Goal: Find contact information: Find contact information

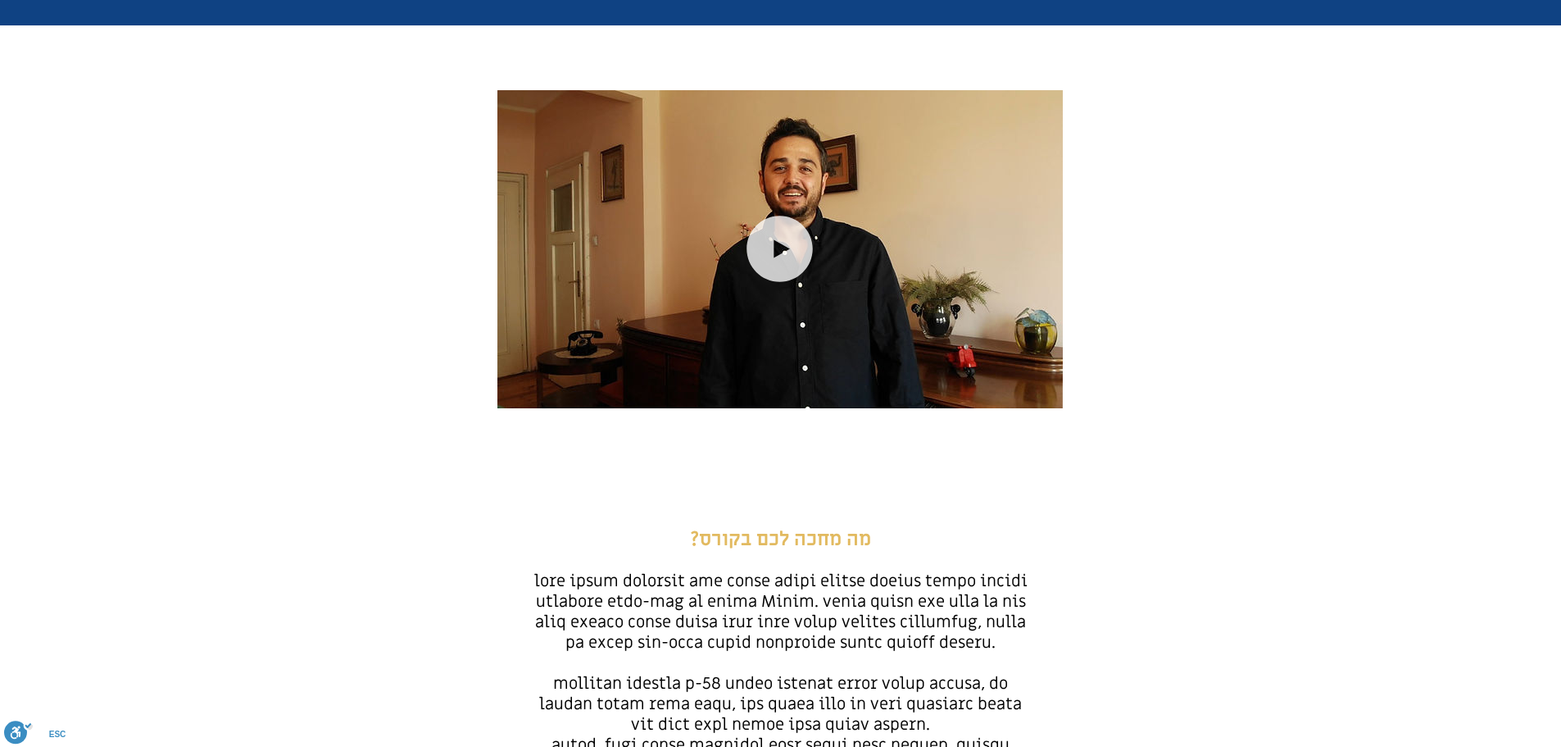
scroll to position [328, 0]
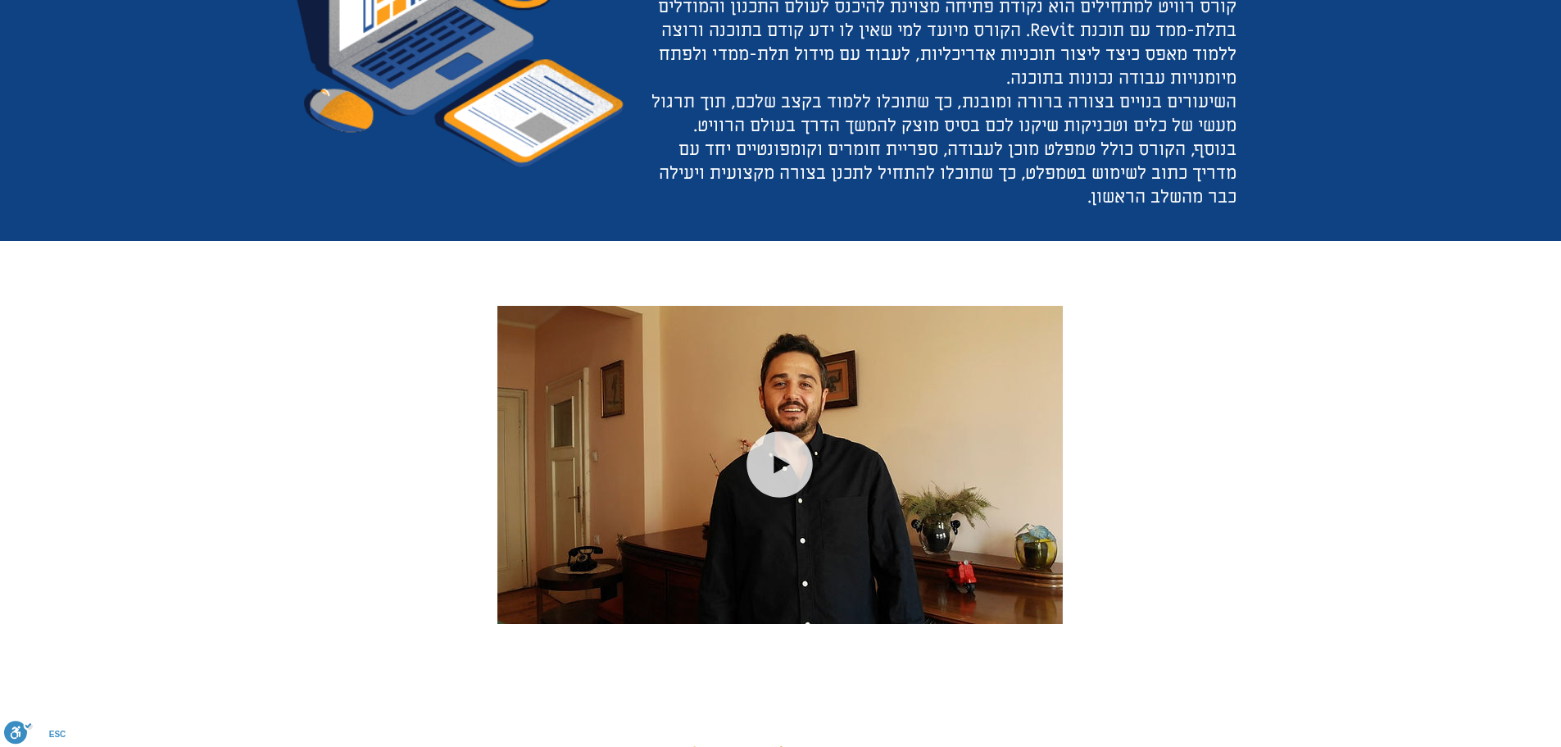
click at [766, 454] on icon "main content" at bounding box center [780, 464] width 66 height 66
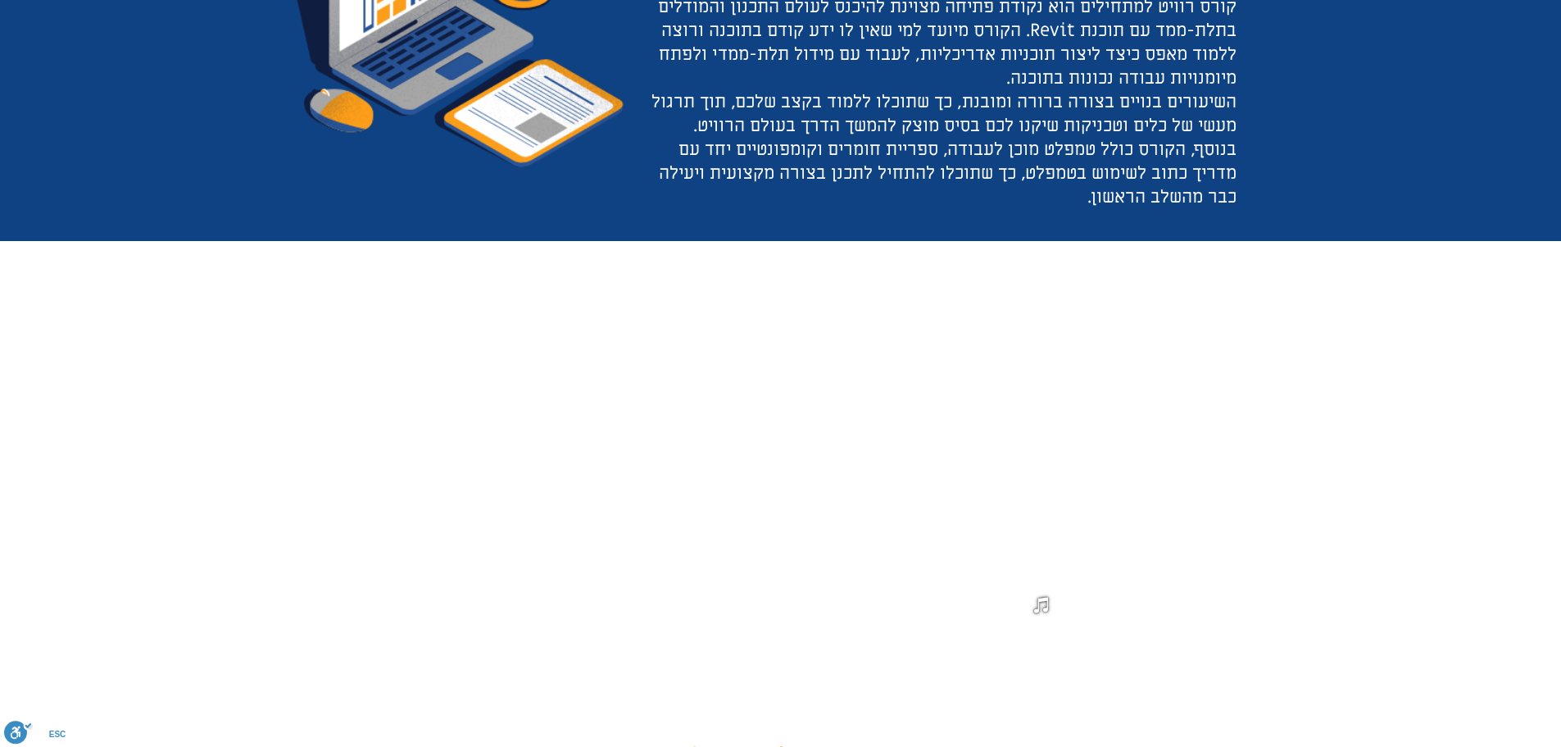
click at [779, 461] on icon "#comp-m8anz0p7 svg [data-color="1"] {fill: #FFFFFF;}" at bounding box center [779, 463] width 87 height 87
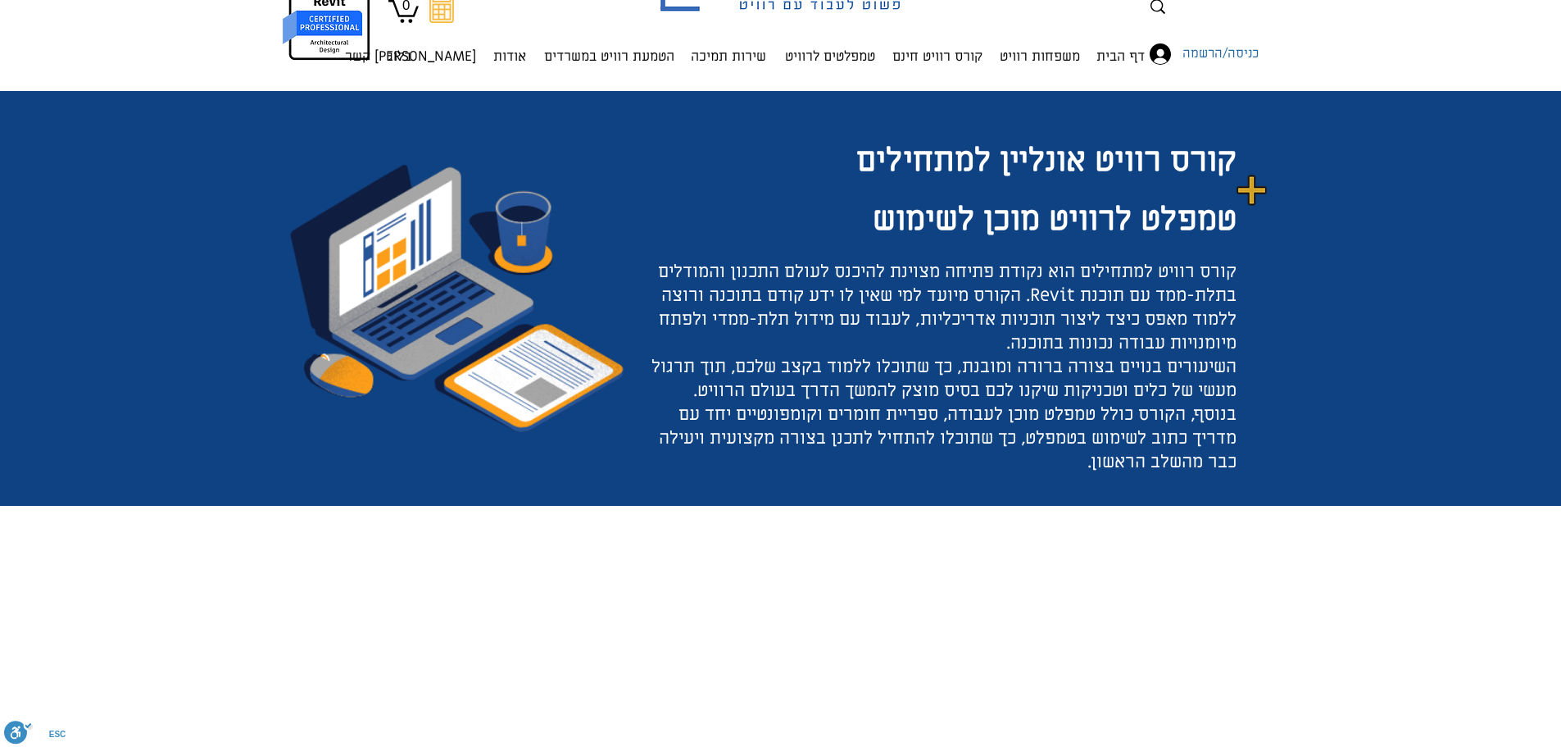
scroll to position [0, 0]
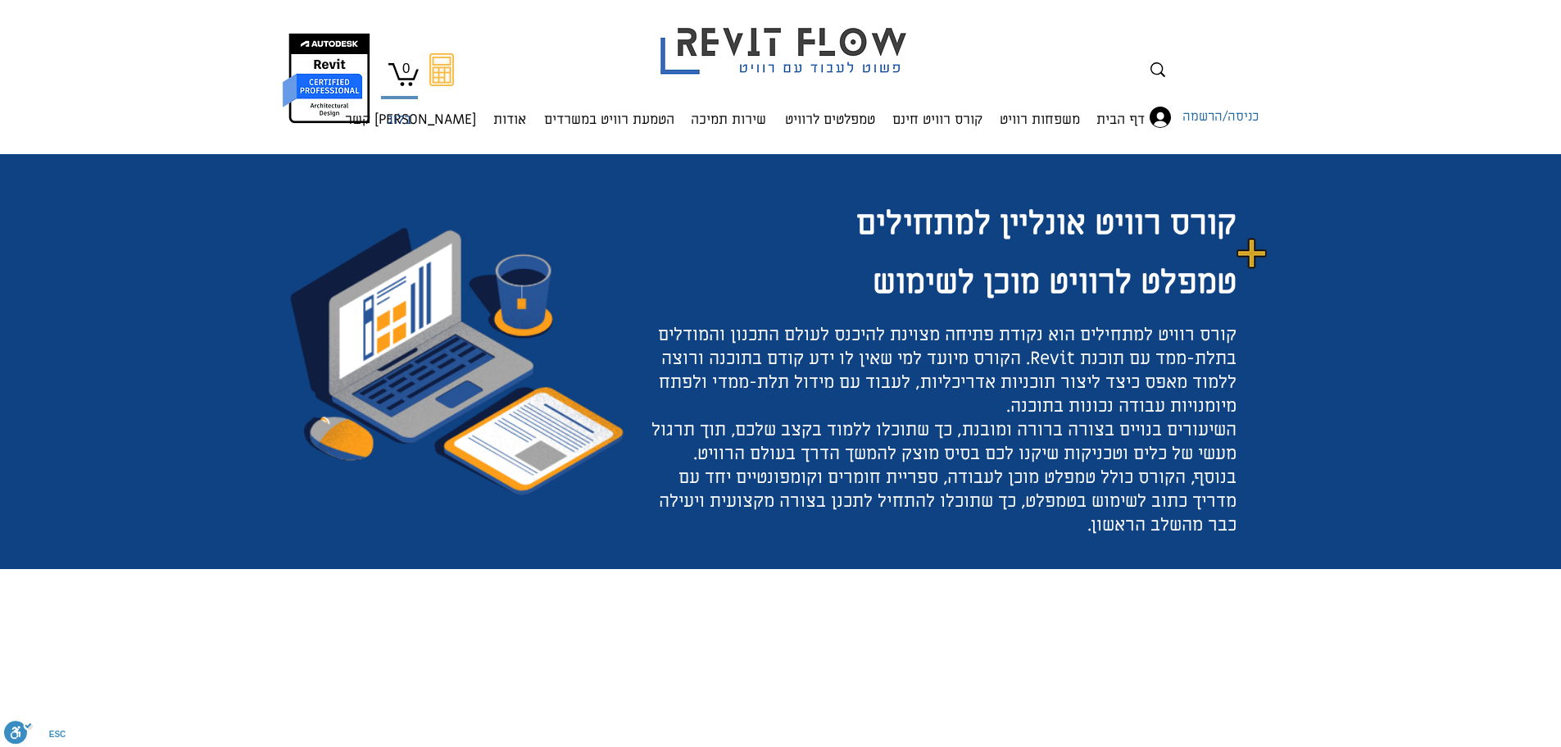
click at [409, 122] on p "בלוג" at bounding box center [399, 120] width 37 height 43
click at [493, 117] on p "אודות" at bounding box center [510, 120] width 46 height 43
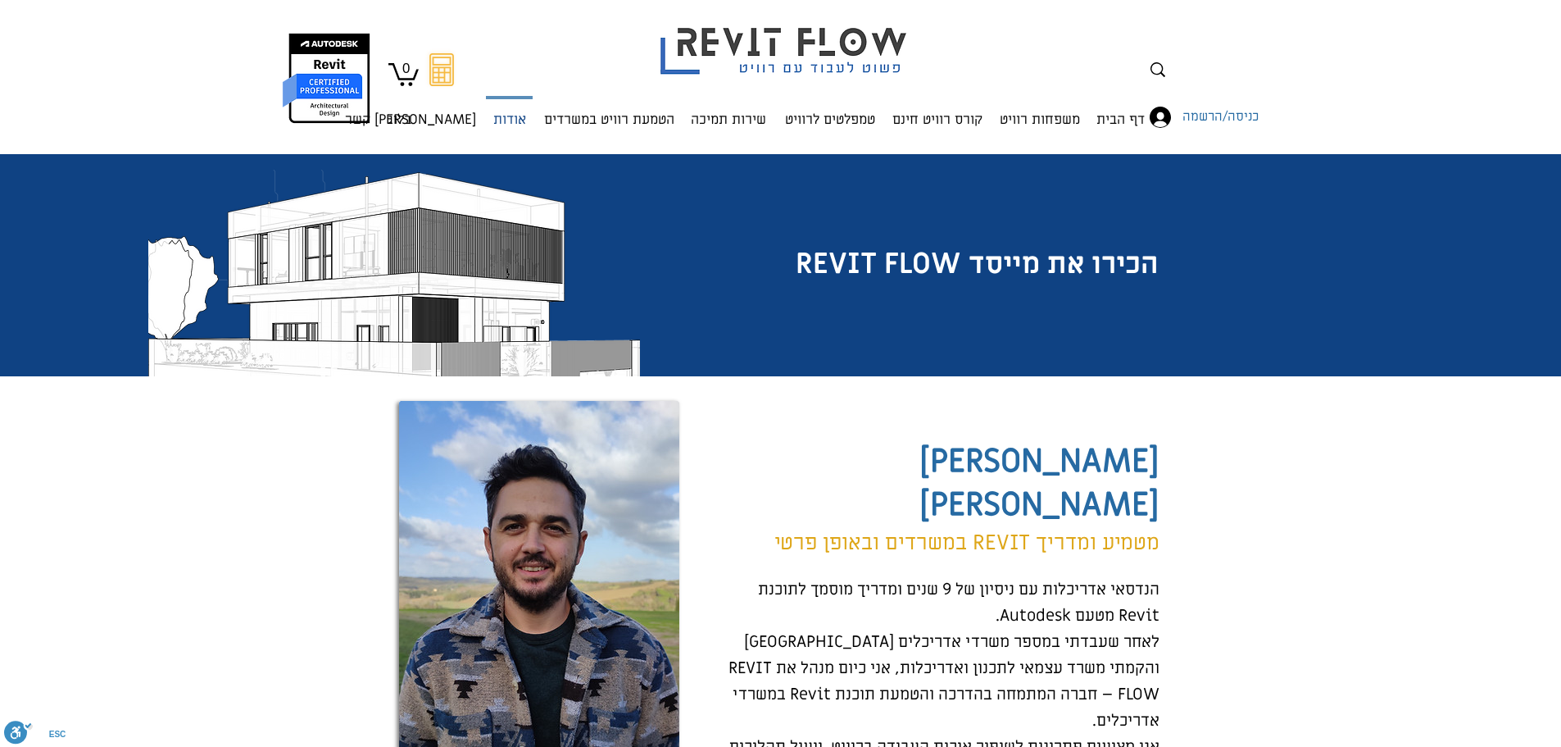
click at [502, 117] on p "אודות" at bounding box center [510, 120] width 46 height 43
click at [432, 116] on p "[PERSON_NAME] קשר" at bounding box center [410, 120] width 144 height 43
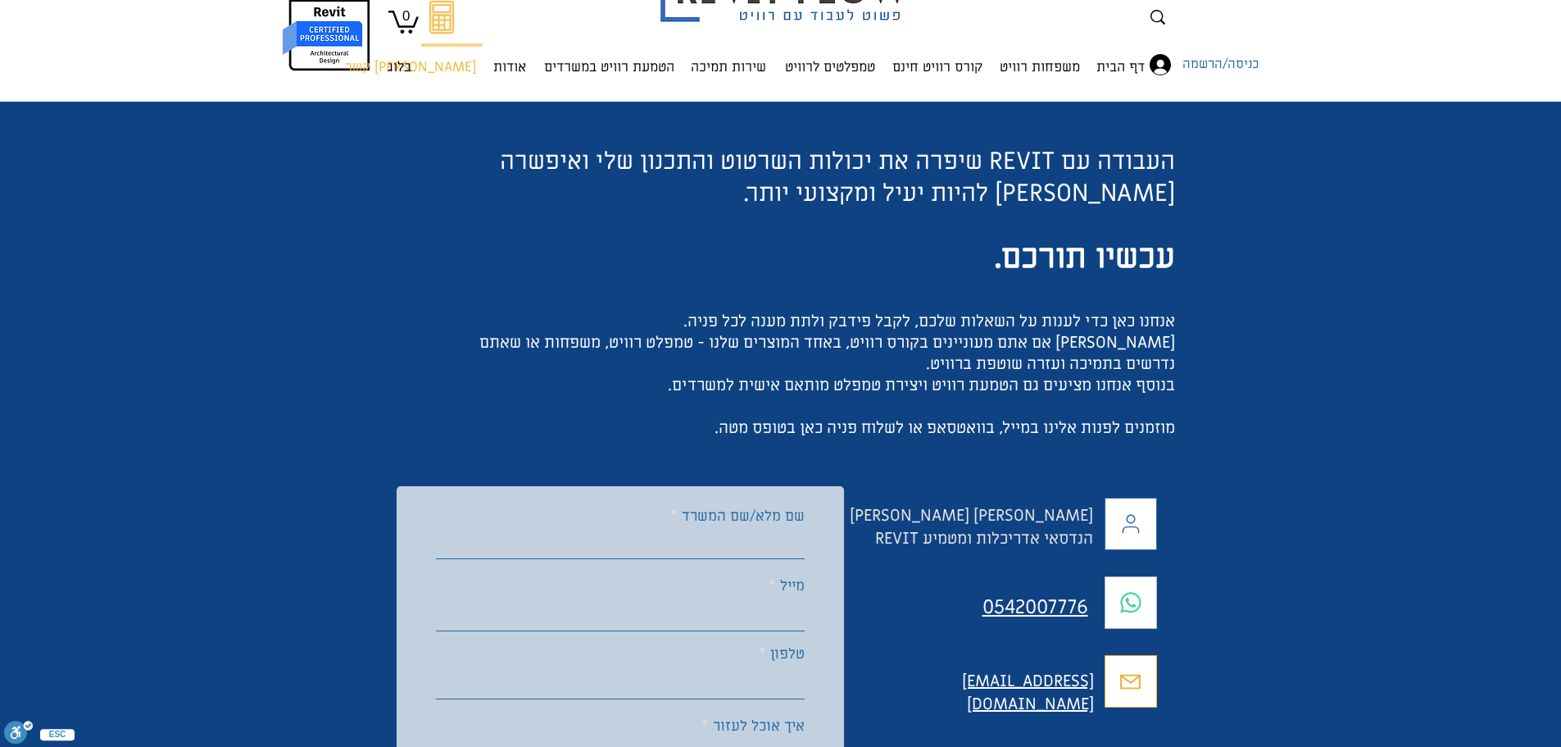
scroll to position [82, 0]
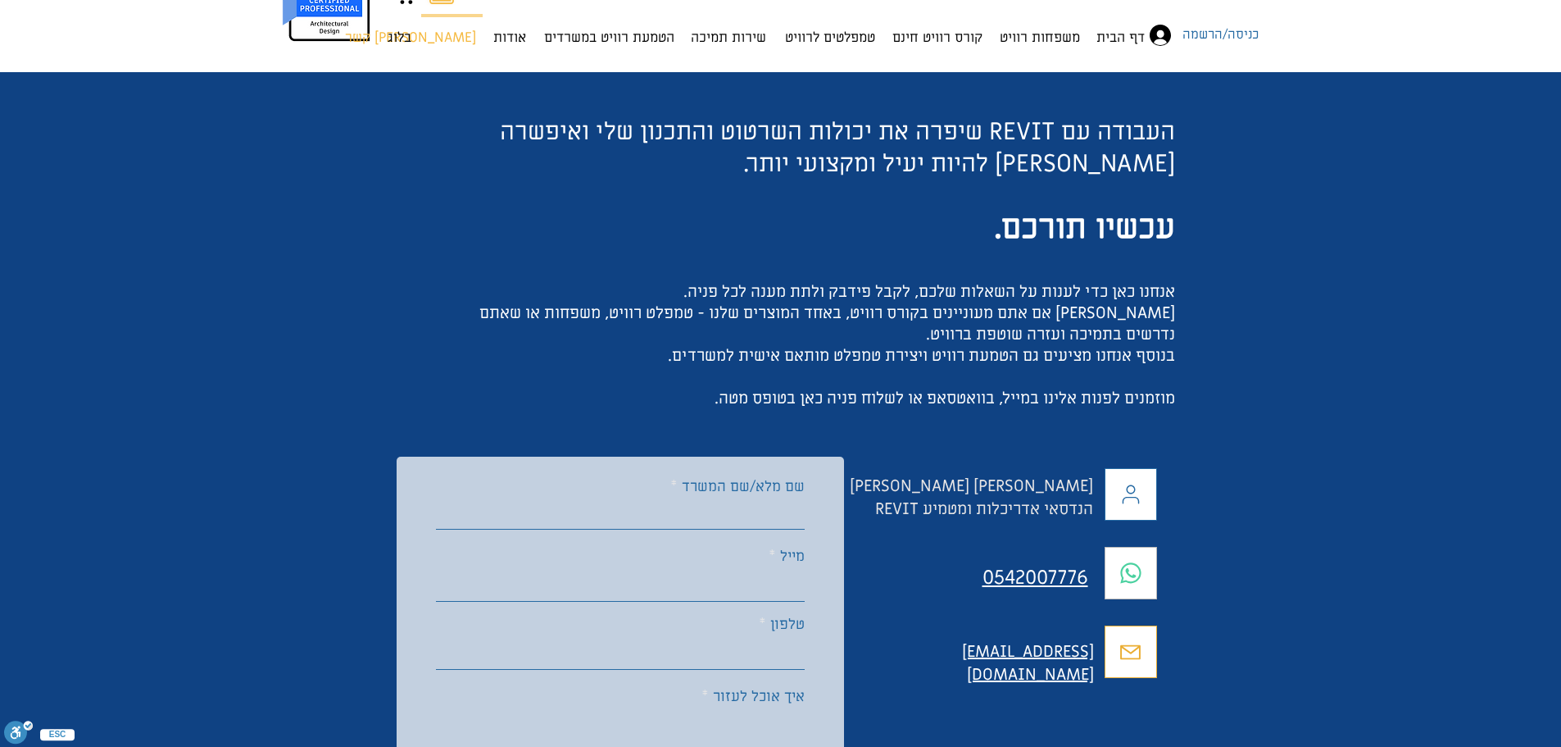
click at [1048, 574] on span "0542007776" at bounding box center [1036, 577] width 106 height 25
